Goal: Information Seeking & Learning: Learn about a topic

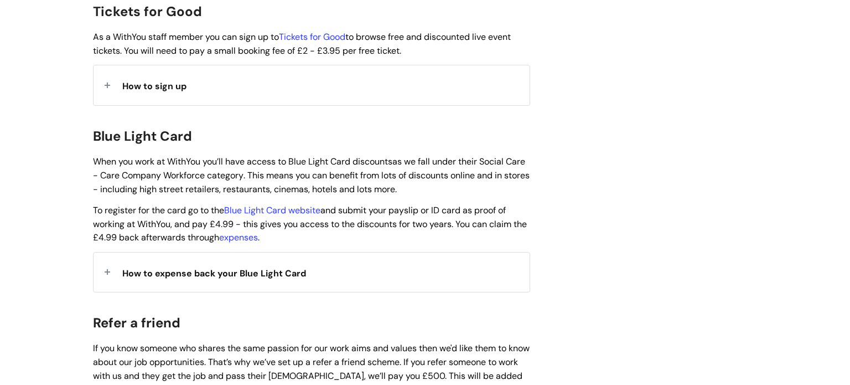
scroll to position [1076, 0]
click at [234, 270] on span "How to expense back your Blue Light Card" at bounding box center [214, 274] width 184 height 12
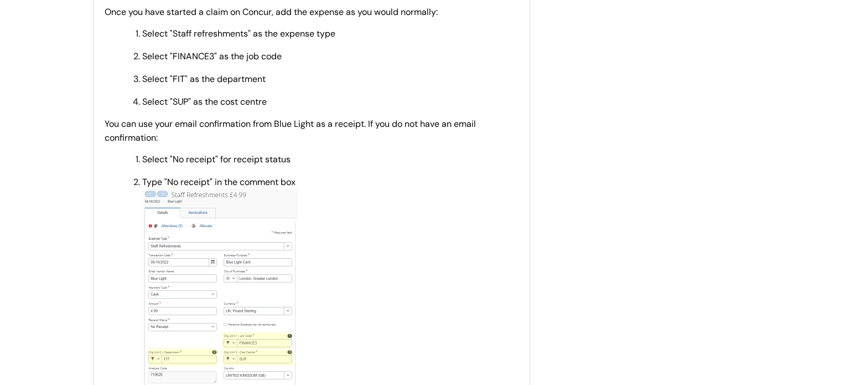
scroll to position [1403, 0]
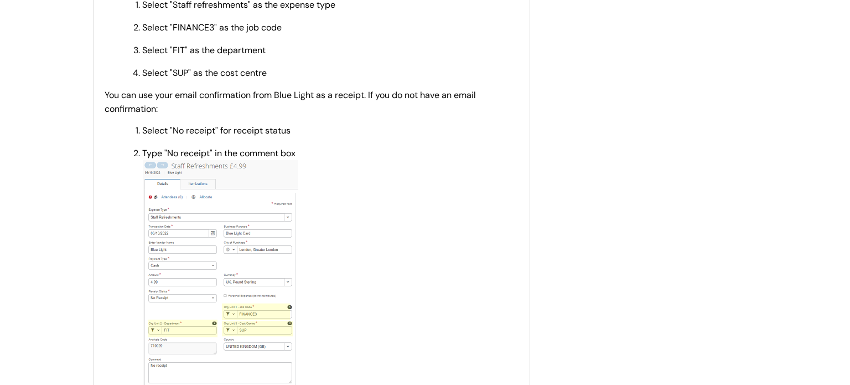
click at [291, 291] on img at bounding box center [220, 286] width 156 height 252
click at [224, 289] on img at bounding box center [220, 286] width 156 height 252
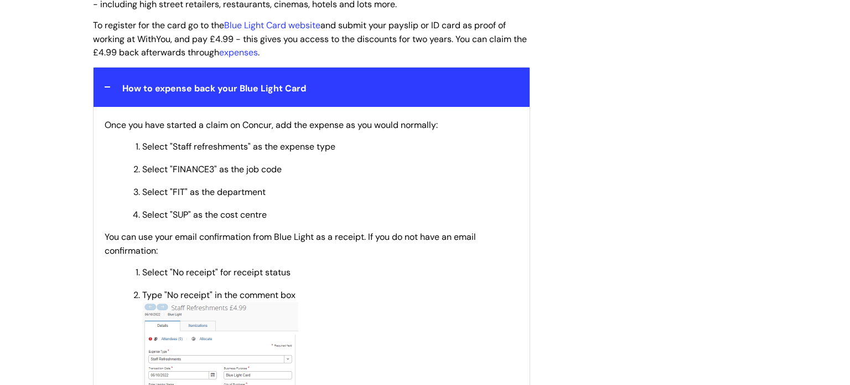
scroll to position [1222, 0]
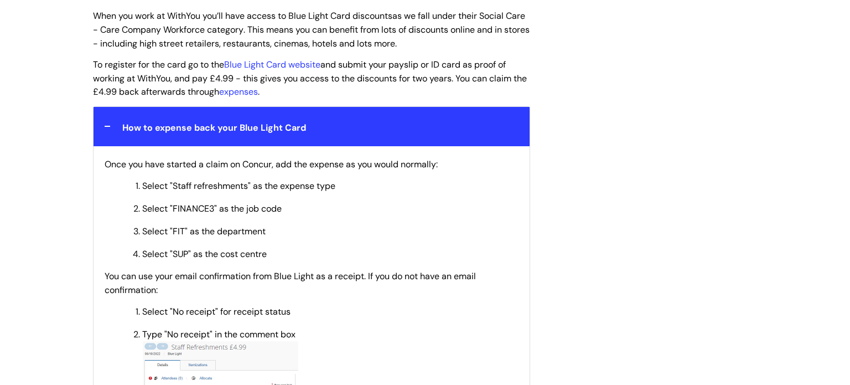
click at [175, 131] on div "How to expense back your Blue Light Card" at bounding box center [312, 126] width 436 height 39
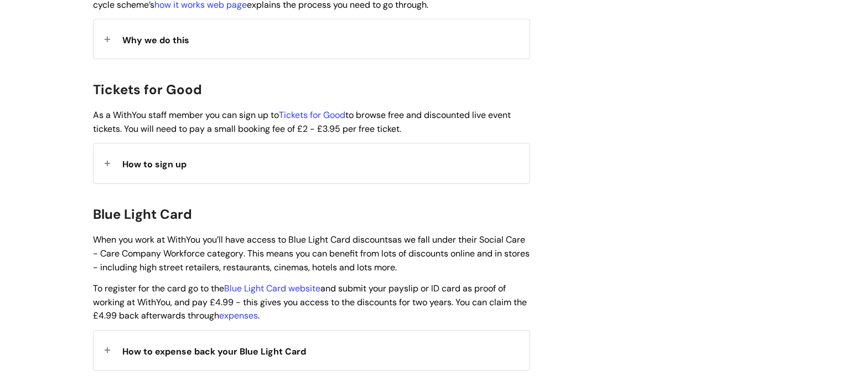
scroll to position [971, 0]
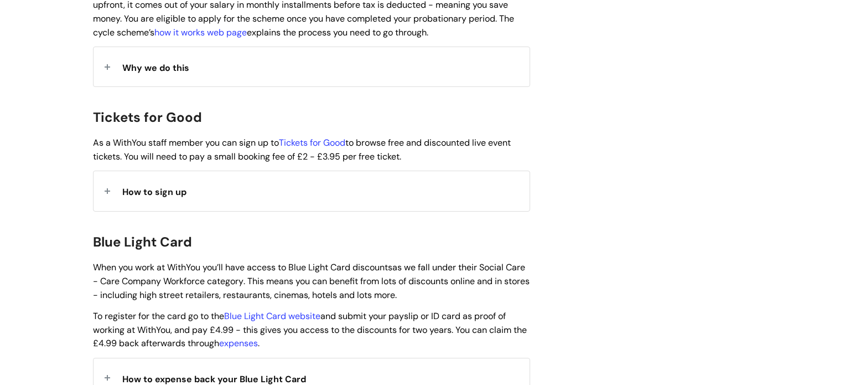
click at [153, 189] on div "How to sign up" at bounding box center [312, 190] width 436 height 39
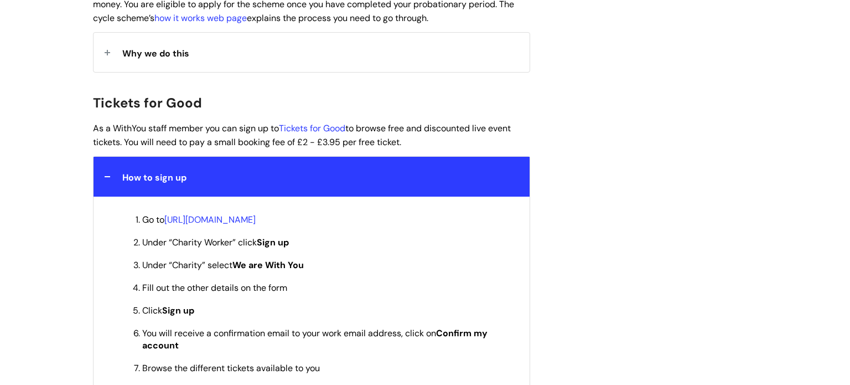
scroll to position [985, 0]
click at [134, 172] on span "How to sign up" at bounding box center [154, 178] width 64 height 12
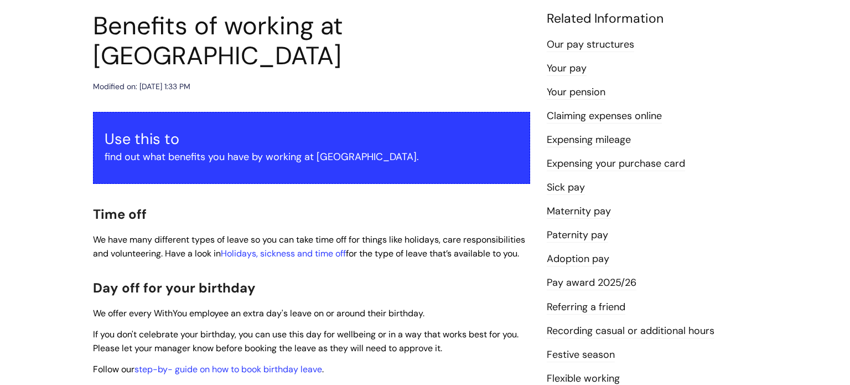
scroll to position [104, 0]
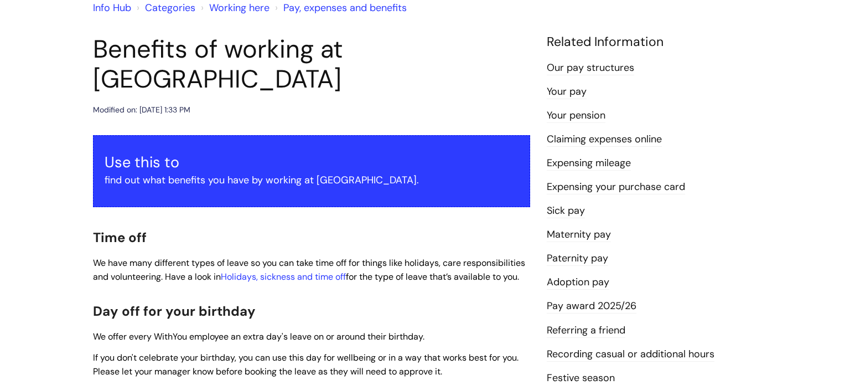
click at [612, 65] on link "Our pay structures" at bounding box center [590, 68] width 87 height 14
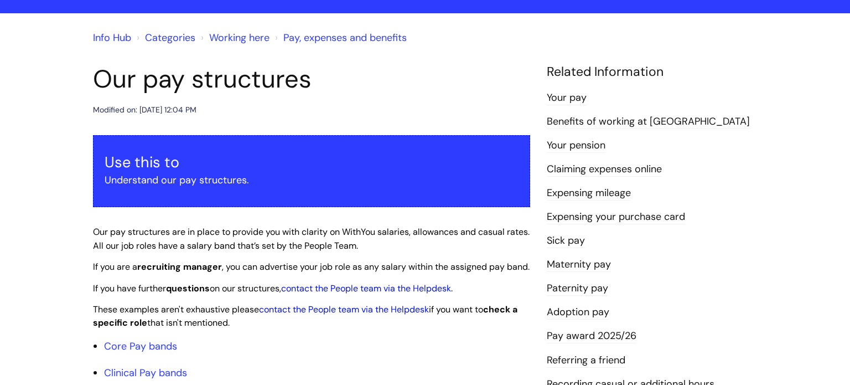
scroll to position [44, 0]
